Goal: Task Accomplishment & Management: Manage account settings

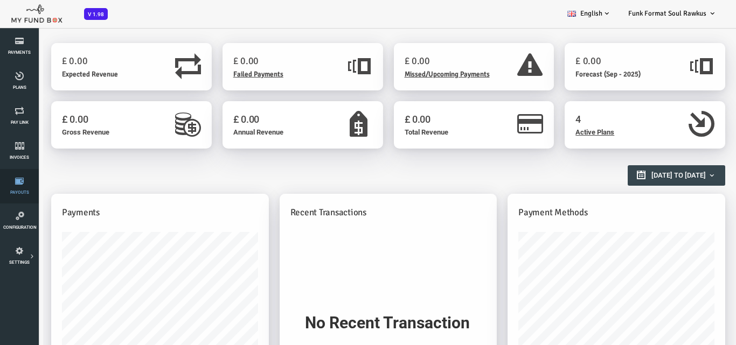
scroll to position [108, 0]
click at [0, 0] on icon at bounding box center [0, 0] width 0 height 0
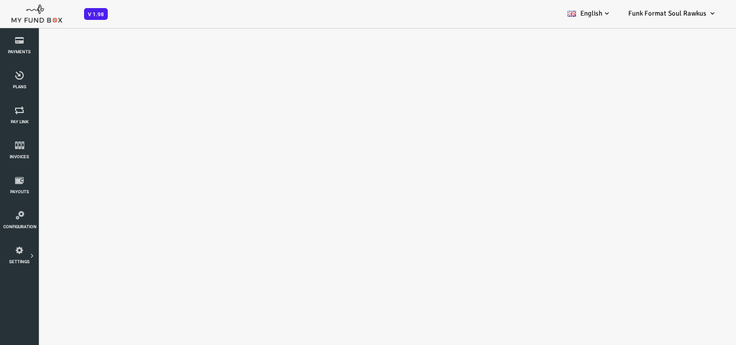
scroll to position [0, 0]
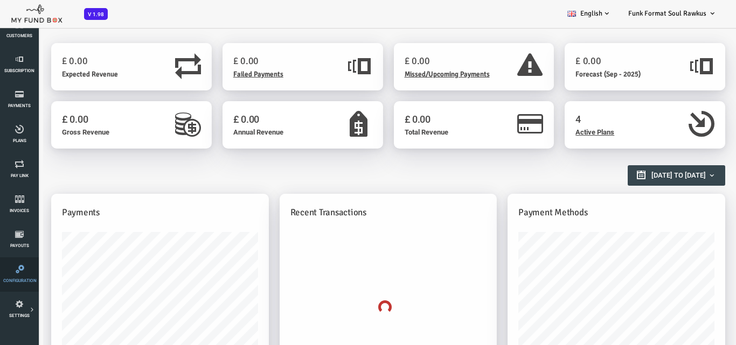
click at [12, 278] on link "Configuration" at bounding box center [19, 275] width 32 height 34
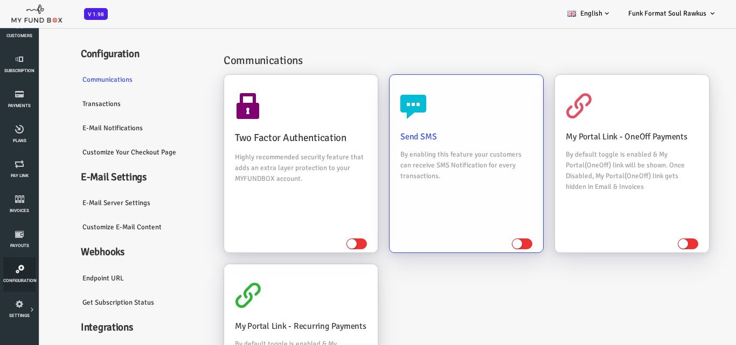
scroll to position [16, 0]
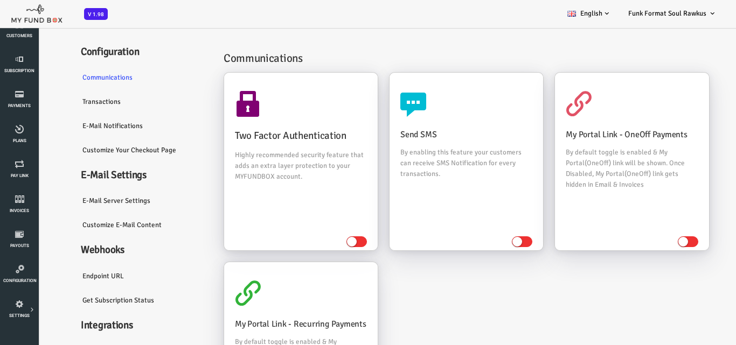
click at [80, 200] on link "E-Mail server settings" at bounding box center [113, 201] width 140 height 25
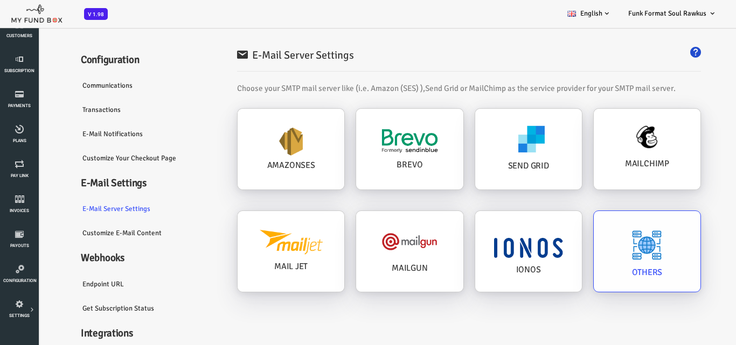
click at [552, 190] on div "OTHERS" at bounding box center [499, 149] width 107 height 81
